Goal: Information Seeking & Learning: Learn about a topic

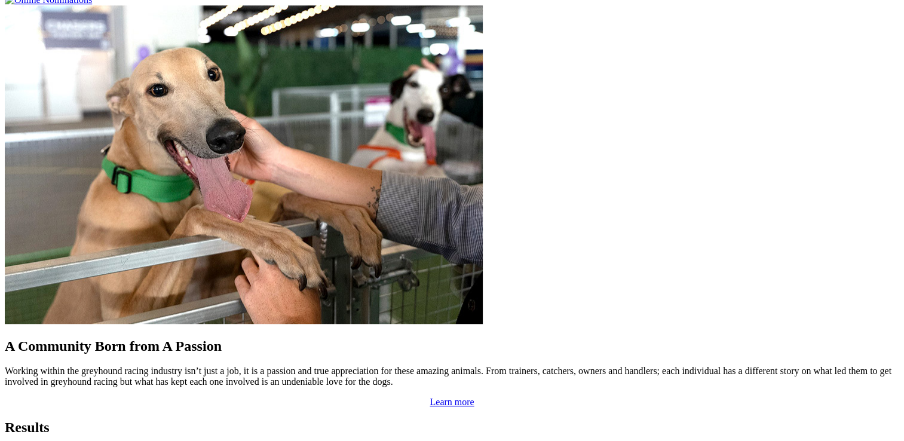
scroll to position [1016, 0]
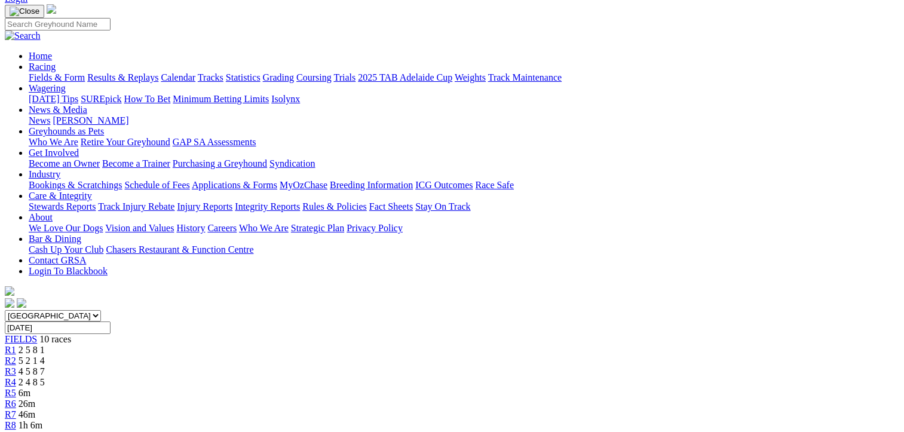
scroll to position [60, 0]
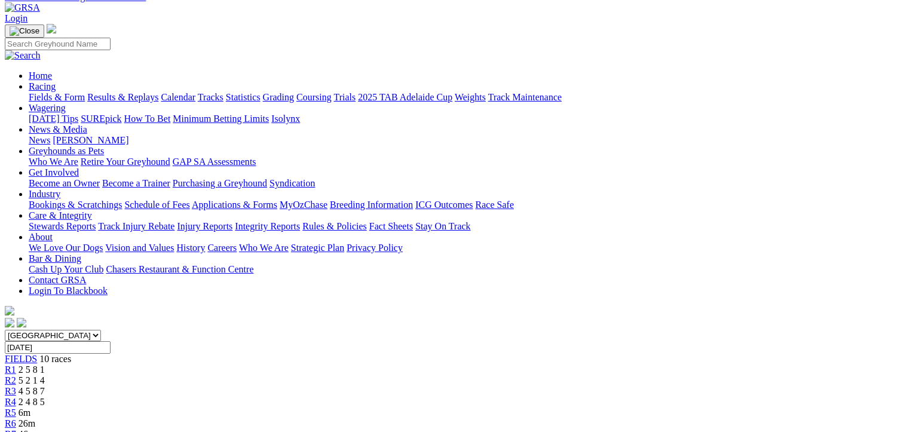
click at [16, 386] on span "R3" at bounding box center [10, 391] width 11 height 10
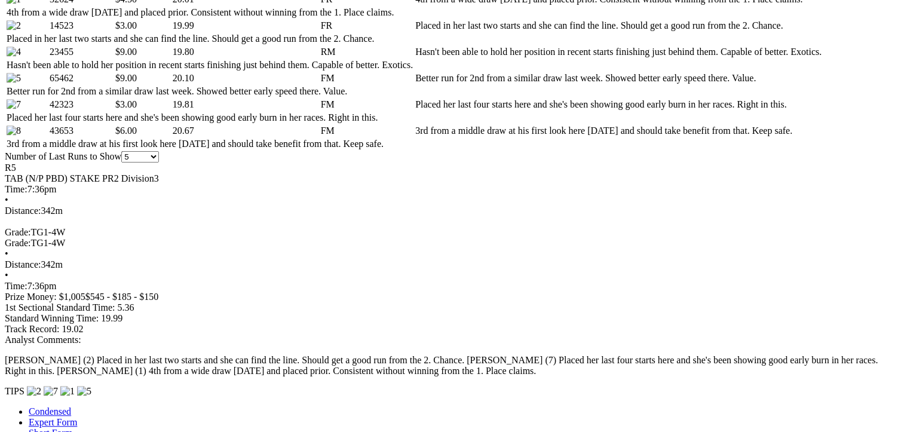
scroll to position [717, 0]
